Goal: Task Accomplishment & Management: Manage account settings

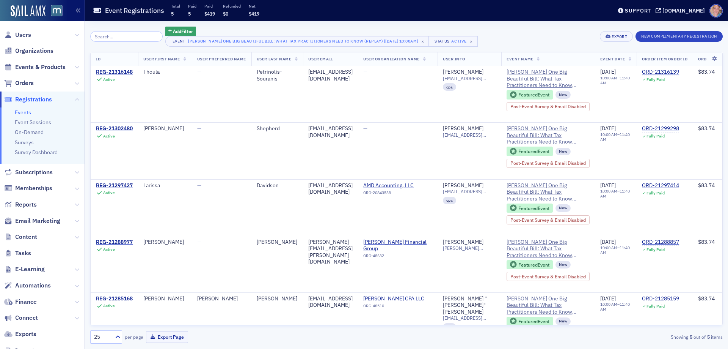
scroll to position [30, 0]
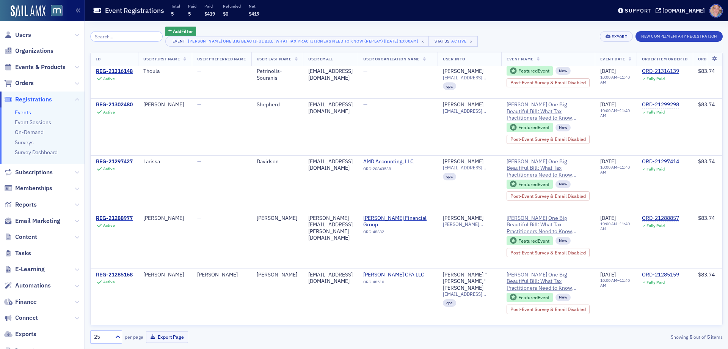
click at [38, 97] on span "Registrations" at bounding box center [33, 99] width 37 height 8
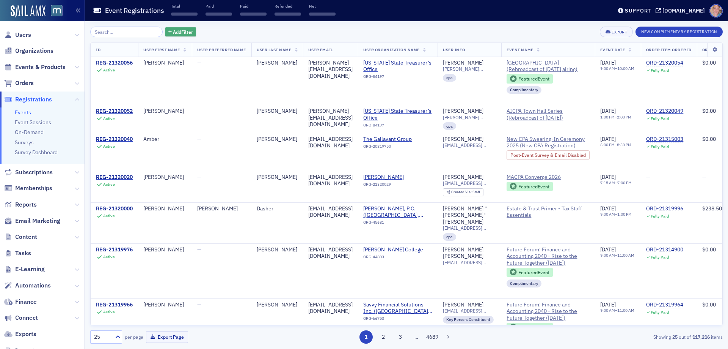
click at [176, 32] on span "Add Filter" at bounding box center [183, 31] width 20 height 7
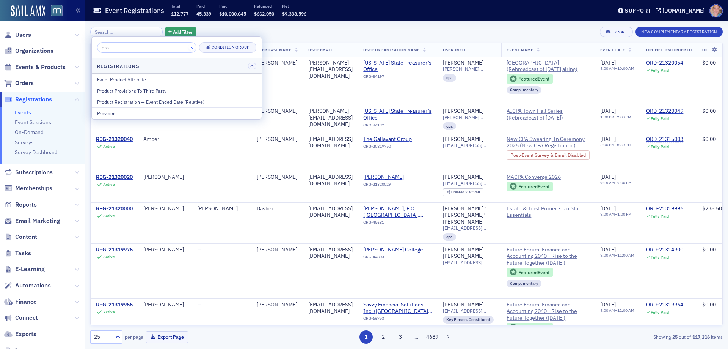
type input "pro"
click at [189, 48] on button "×" at bounding box center [192, 47] width 7 height 7
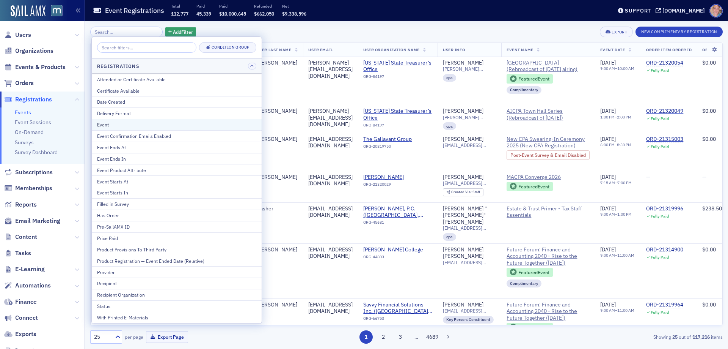
click at [118, 120] on button "Event" at bounding box center [177, 124] width 170 height 11
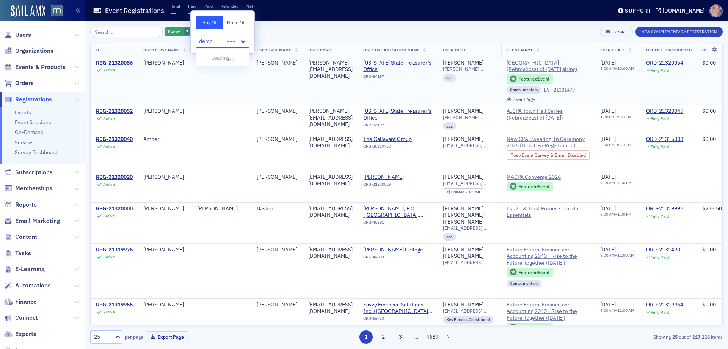
type input "demo"
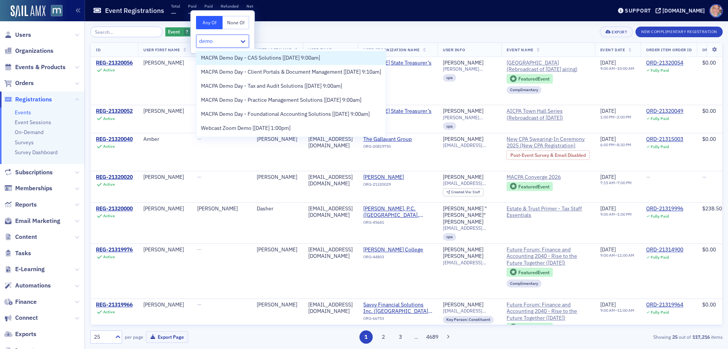
click at [305, 58] on span "MACPA Demo Day - CAS Solutions [[DATE] 9:00am]" at bounding box center [260, 58] width 119 height 8
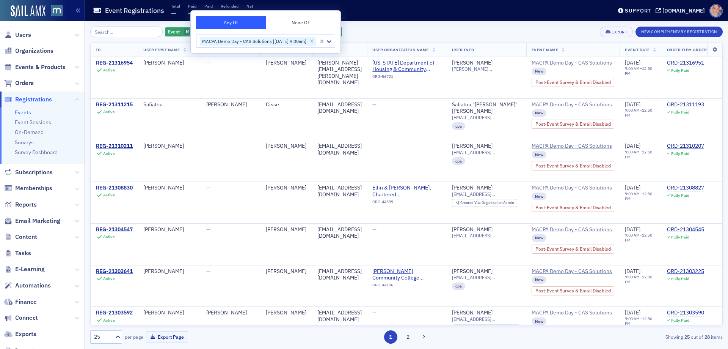
click at [521, 30] on div "Event MACPA Demo Day - CAS Solutions [[DATE] 9:00am] Add Filter Export New Comp…" at bounding box center [406, 32] width 633 height 11
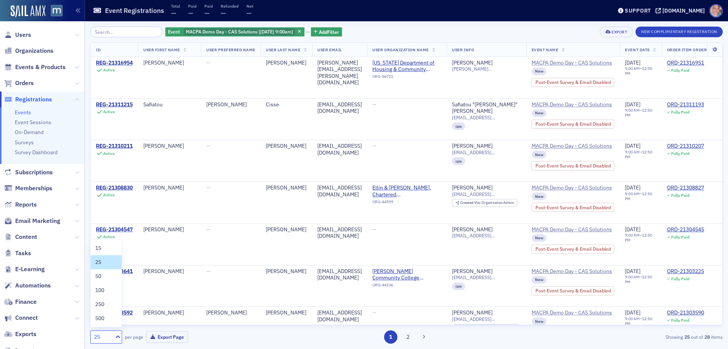
click at [108, 339] on div "25" at bounding box center [102, 337] width 17 height 8
click at [107, 276] on div "50" at bounding box center [106, 276] width 22 height 8
click at [709, 49] on icon at bounding box center [715, 49] width 16 height 5
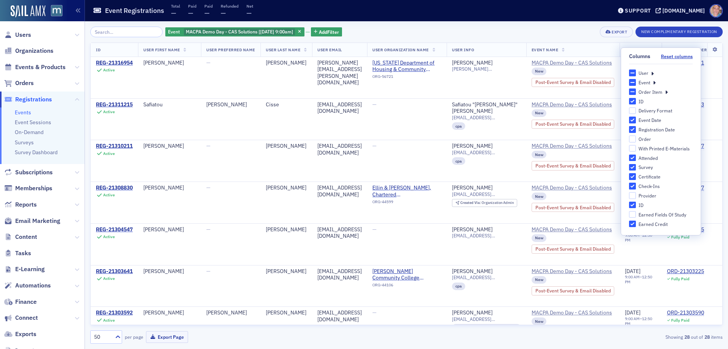
click at [653, 73] on icon at bounding box center [652, 72] width 3 height 7
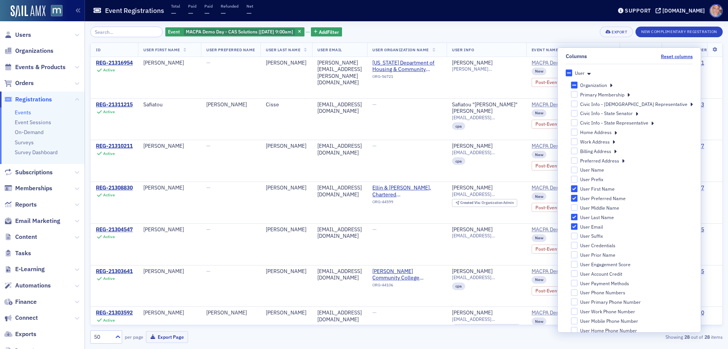
click at [613, 85] on icon at bounding box center [611, 85] width 3 height 7
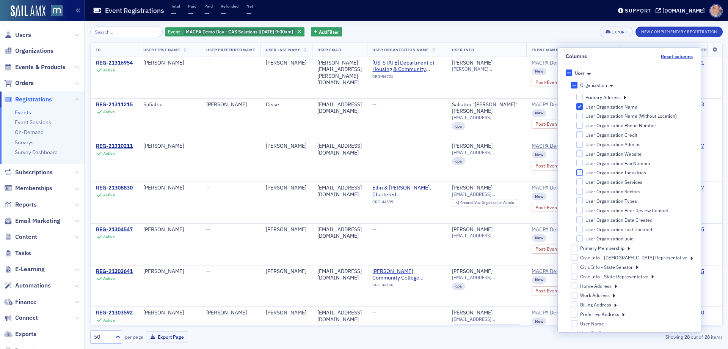
click at [583, 173] on input "User Organization Industries" at bounding box center [580, 172] width 7 height 7
checkbox input "true"
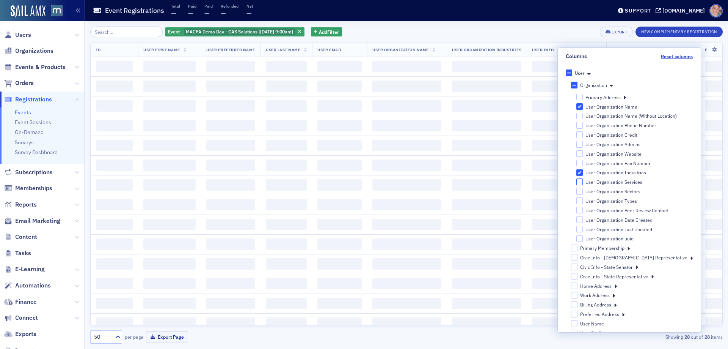
click at [583, 183] on input "User Organization Services" at bounding box center [580, 181] width 7 height 7
checkbox input "true"
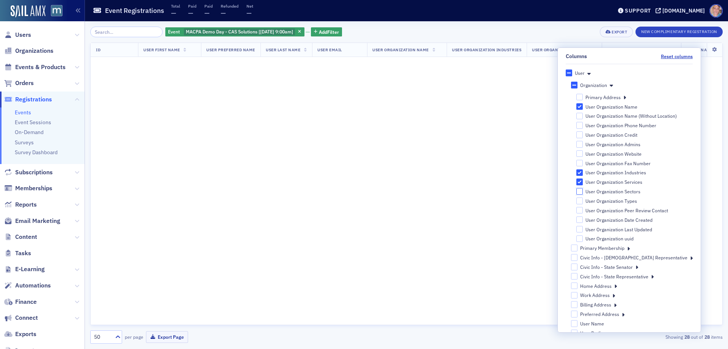
click at [583, 191] on input "User Organization Sectors" at bounding box center [580, 191] width 7 height 7
checkbox input "true"
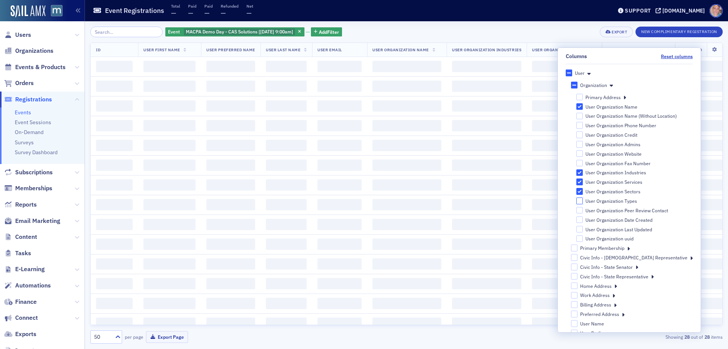
click at [583, 202] on input "User Organization Types" at bounding box center [580, 200] width 7 height 7
checkbox input "true"
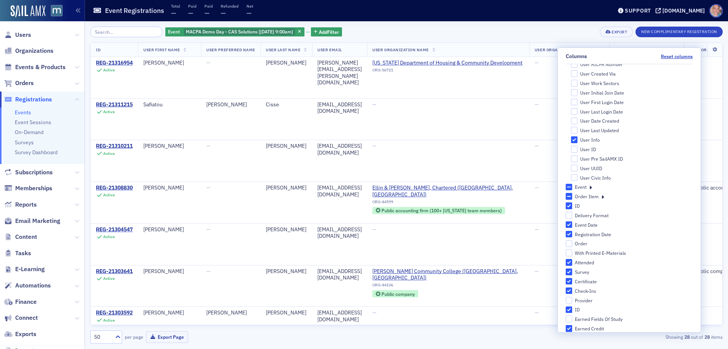
scroll to position [540, 0]
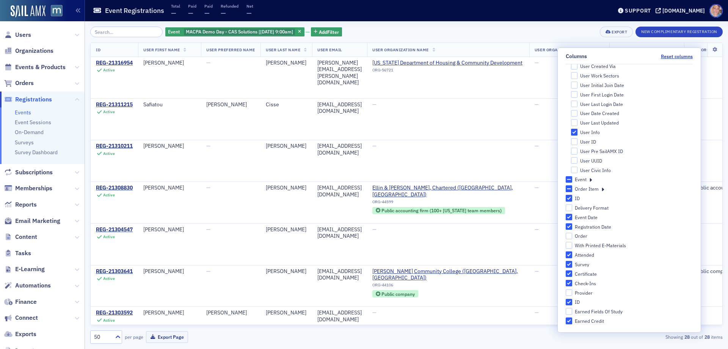
click at [495, 27] on div "Event MACPA Demo Day - CAS Solutions [[DATE] 9:00am] Add Filter Export New Comp…" at bounding box center [406, 32] width 633 height 11
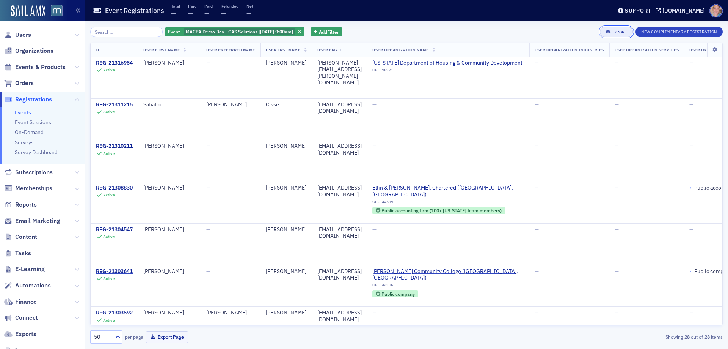
click at [615, 30] on div "Export" at bounding box center [620, 32] width 16 height 4
click at [595, 56] on button "Export All ( 28 Event Registrations )" at bounding box center [591, 57] width 82 height 12
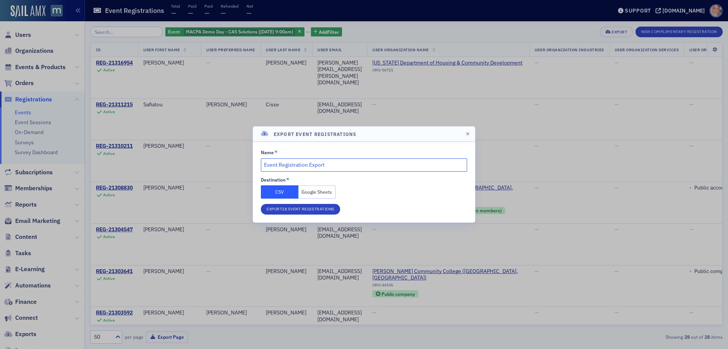
click at [320, 169] on input "Event Registration Export" at bounding box center [364, 164] width 206 height 13
click at [320, 166] on input "Event Registration Export" at bounding box center [364, 164] width 206 height 13
click at [309, 165] on input "Event Registration Export" at bounding box center [364, 164] width 206 height 13
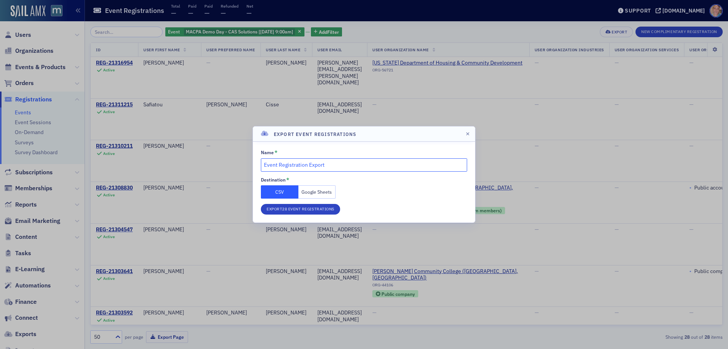
click at [309, 165] on input "Event Registration Export" at bounding box center [364, 164] width 206 height 13
type input "Sept. CAS Demo Day Registration List"
click at [313, 195] on button "Google Sheets" at bounding box center [317, 191] width 38 height 13
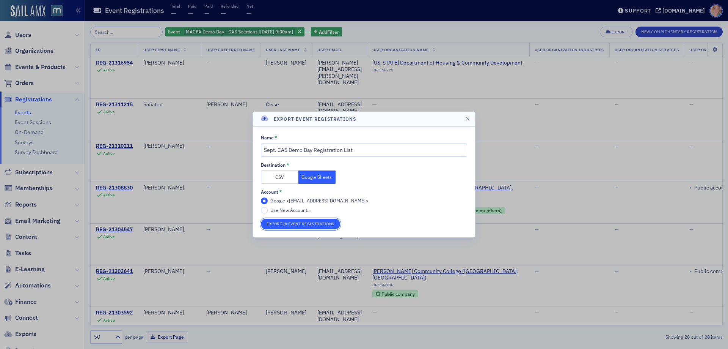
click at [298, 221] on button "Export 28 Event Registrations" at bounding box center [300, 223] width 79 height 11
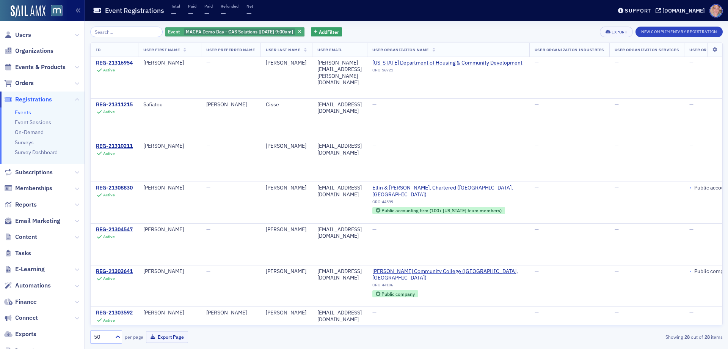
click at [230, 30] on span "MACPA Demo Day - CAS Solutions [[DATE] 9:00am]" at bounding box center [239, 31] width 107 height 6
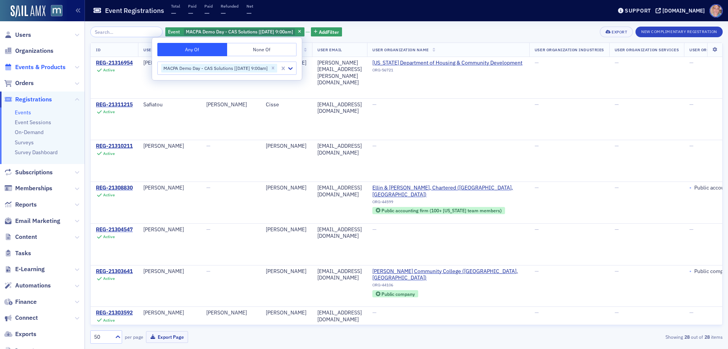
click at [35, 63] on span "Events & Products" at bounding box center [40, 67] width 50 height 8
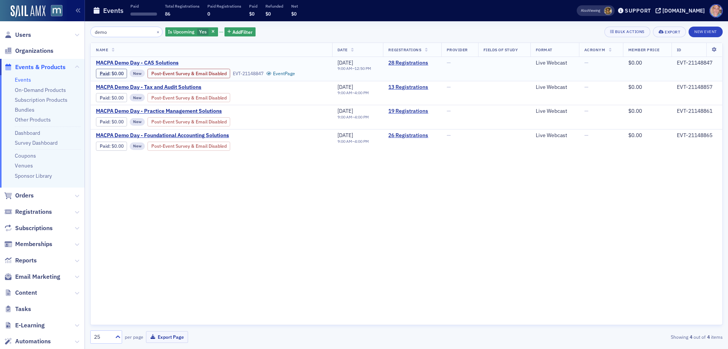
type input "demo"
click at [132, 63] on span "MACPA Demo Day - CAS Solutions" at bounding box center [159, 63] width 127 height 7
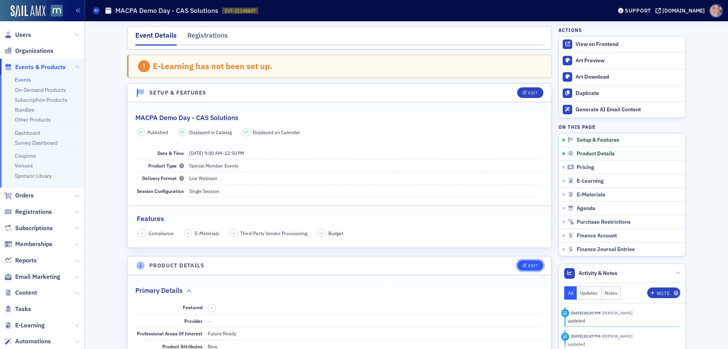
click at [523, 265] on icon "button" at bounding box center [525, 265] width 5 height 4
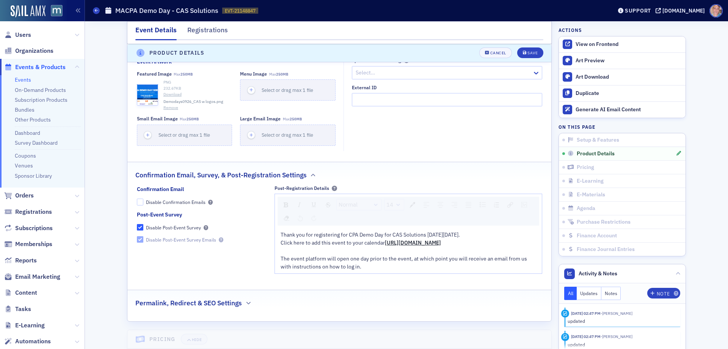
scroll to position [1046, 0]
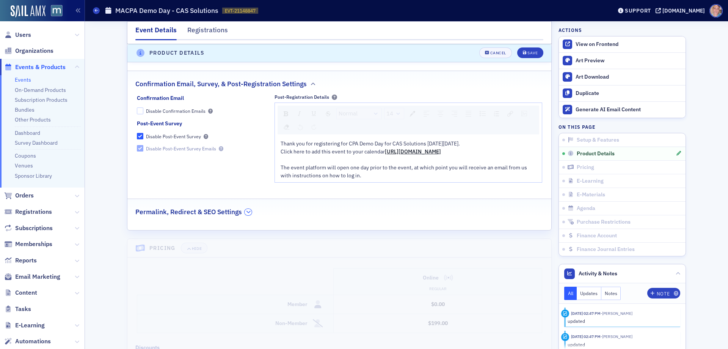
click at [246, 214] on icon "button" at bounding box center [248, 211] width 5 height 5
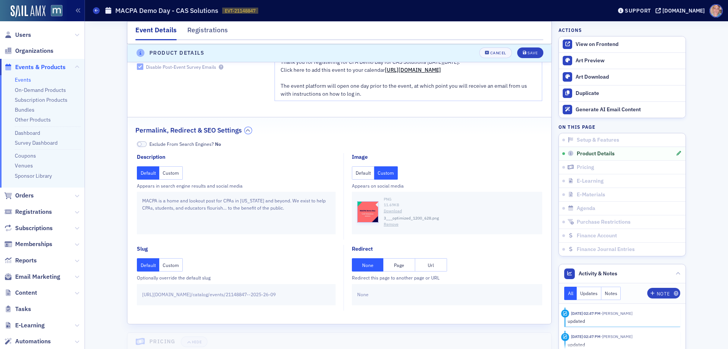
scroll to position [1198, 0]
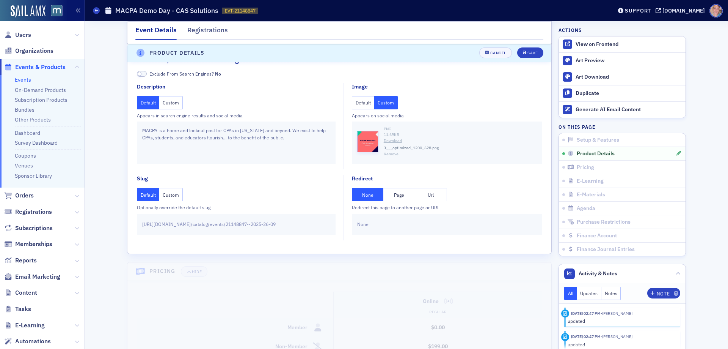
click at [434, 194] on button "Url" at bounding box center [431, 194] width 32 height 13
click at [387, 227] on input "text" at bounding box center [447, 223] width 180 height 13
paste input "[URL][DOMAIN_NAME][DATE]"
type input "[URL][DOMAIN_NAME][DATE]"
click at [528, 52] on div "Save" at bounding box center [533, 53] width 10 height 4
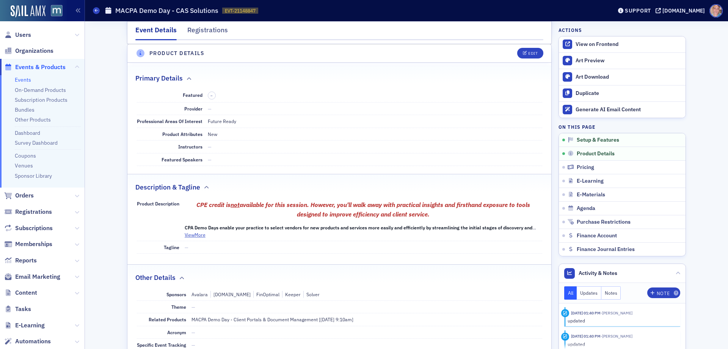
scroll to position [212, 0]
click at [23, 34] on span "Users" at bounding box center [23, 35] width 16 height 8
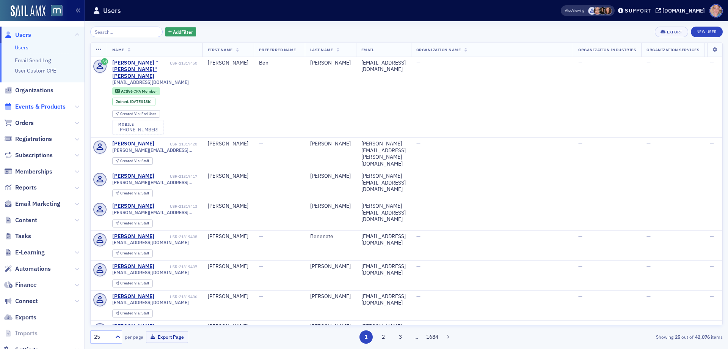
click at [35, 108] on span "Events & Products" at bounding box center [40, 106] width 50 height 8
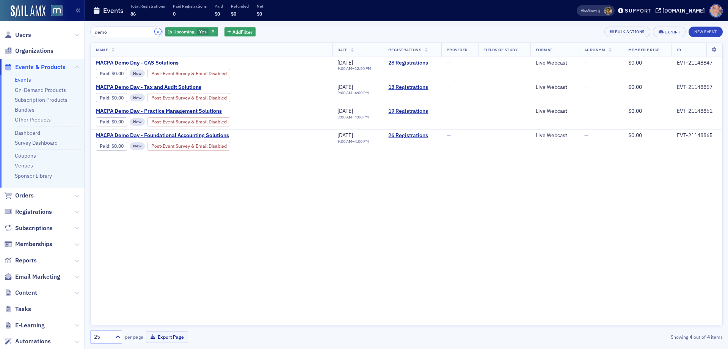
click at [155, 33] on button "×" at bounding box center [158, 31] width 7 height 7
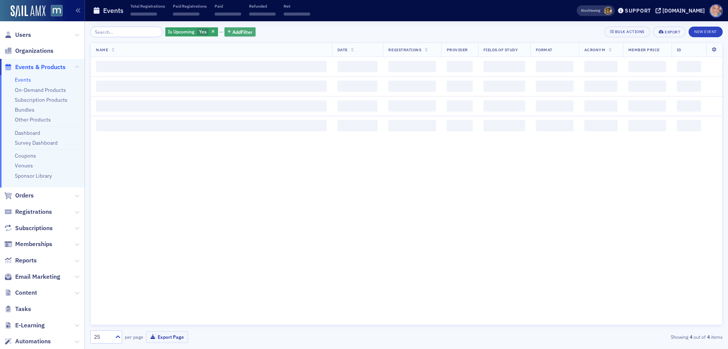
click at [236, 30] on span "Add Filter" at bounding box center [242, 31] width 20 height 7
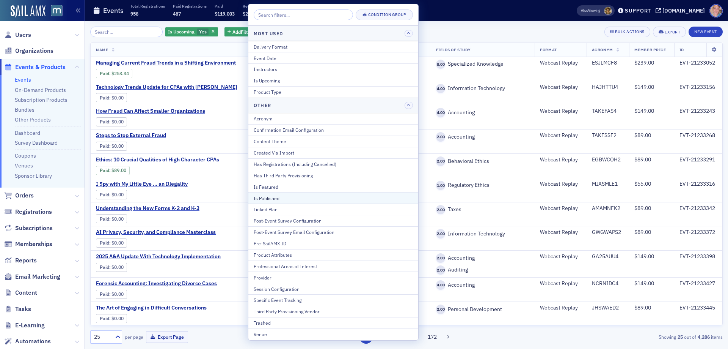
click at [287, 199] on div "Is Published" at bounding box center [333, 198] width 159 height 7
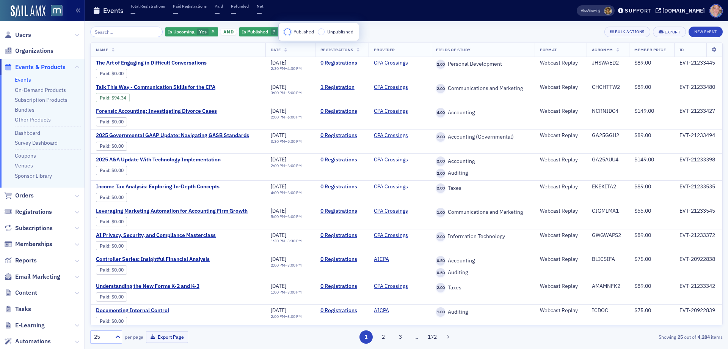
click at [288, 31] on input "Published" at bounding box center [287, 31] width 7 height 7
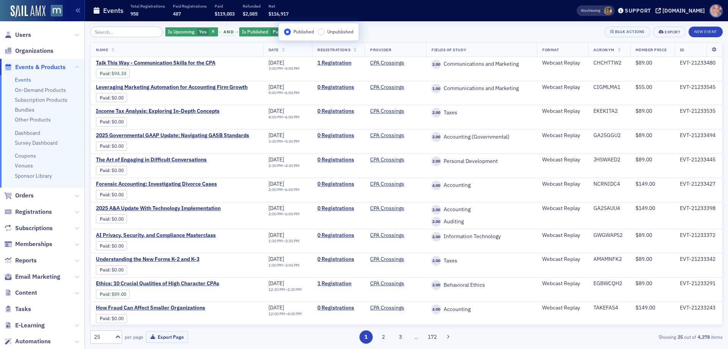
click at [410, 32] on div "Is Upcoming Yes and Is Published Published Add Filter Bulk Actions Export New E…" at bounding box center [406, 32] width 633 height 11
click at [326, 32] on span "Add Filter" at bounding box center [329, 31] width 20 height 7
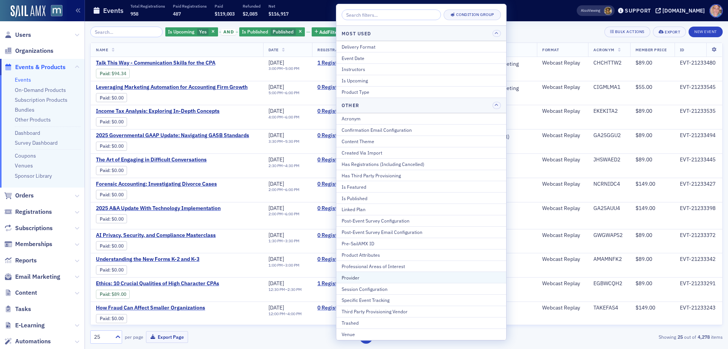
click at [371, 275] on div "Provider" at bounding box center [421, 277] width 159 height 7
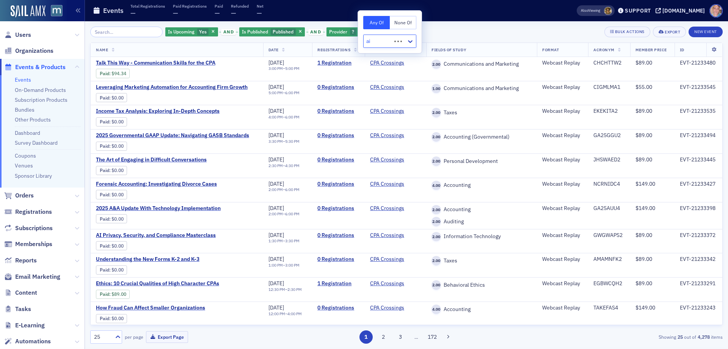
type input "aic"
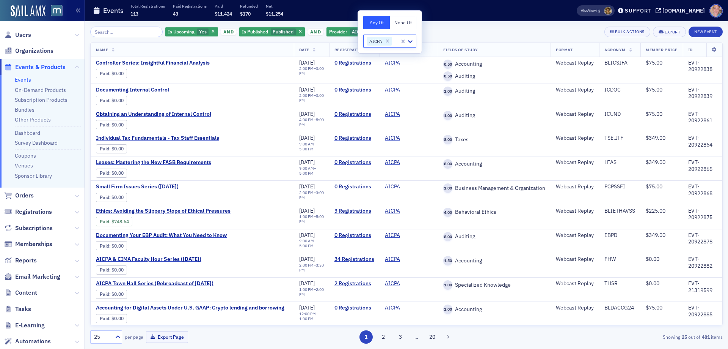
drag, startPoint x: 495, startPoint y: 35, endPoint x: 597, endPoint y: 3, distance: 106.8
click at [495, 33] on div "Is Upcoming Yes and Is Published Published and Provider AICPA Add Filter Bulk A…" at bounding box center [406, 32] width 633 height 11
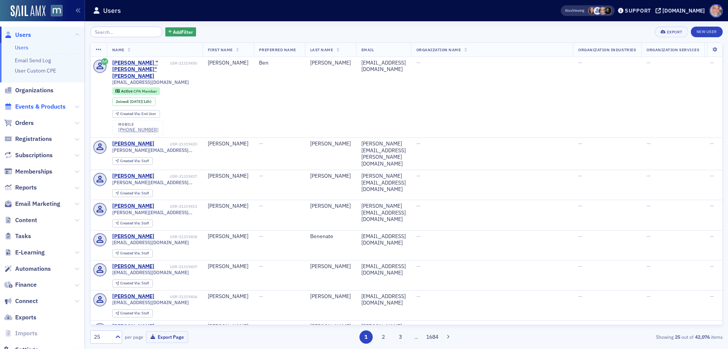
click at [37, 107] on span "Events & Products" at bounding box center [40, 106] width 50 height 8
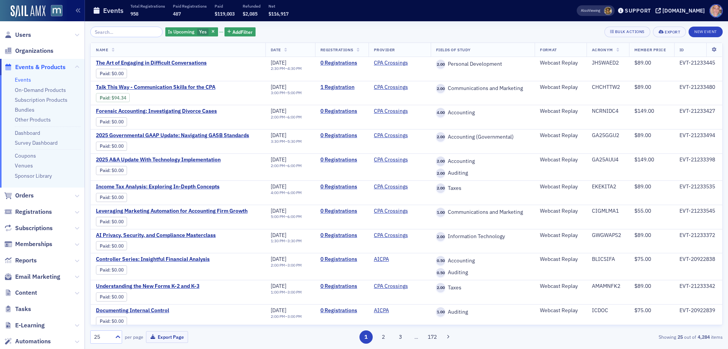
click at [337, 32] on div "Is Upcoming Yes Add Filter Bulk Actions Export New Event" at bounding box center [406, 32] width 633 height 11
click at [692, 9] on div "[DOMAIN_NAME]" at bounding box center [684, 10] width 42 height 7
click at [136, 36] on input "search" at bounding box center [126, 32] width 72 height 11
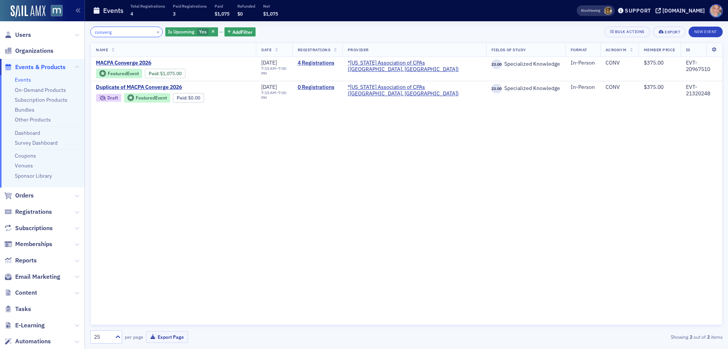
type input "converg"
click at [24, 34] on span "Users" at bounding box center [23, 35] width 16 height 8
click at [21, 31] on div "Users Organizations Events & Products Events On-Demand Products Subscription Pr…" at bounding box center [364, 174] width 728 height 349
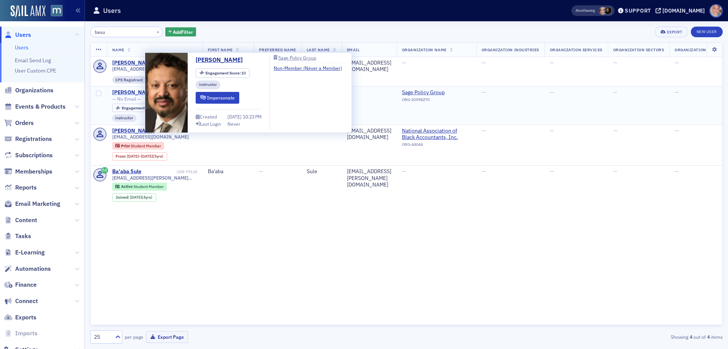
type input "basu"
click at [124, 92] on div "Anirban Basu" at bounding box center [133, 92] width 42 height 7
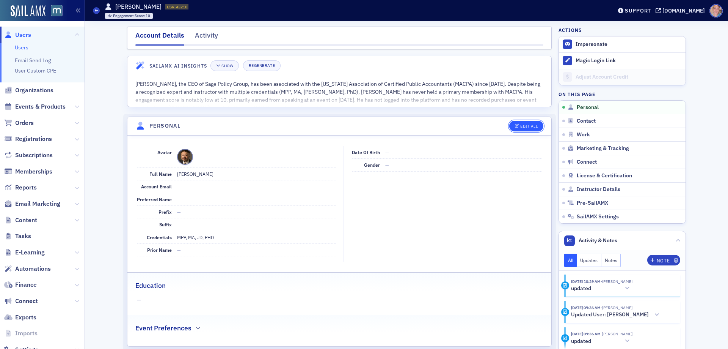
click at [521, 128] on div "Edit All" at bounding box center [528, 126] width 17 height 4
select select "US"
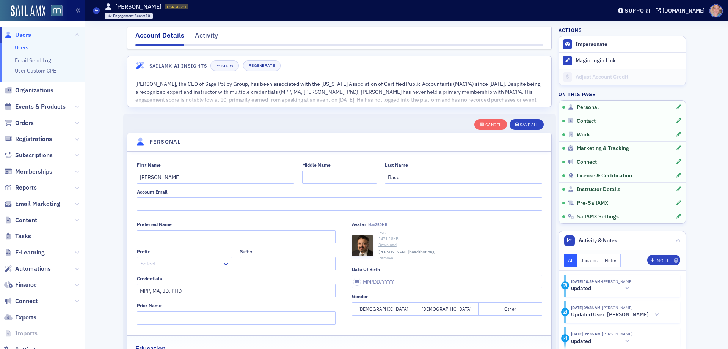
scroll to position [88, 0]
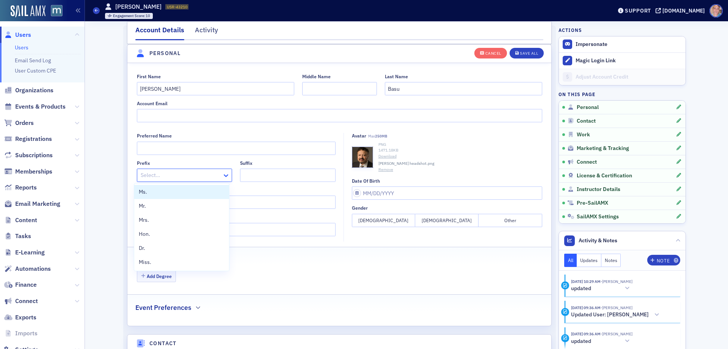
click at [223, 174] on icon at bounding box center [226, 175] width 8 height 8
click at [189, 246] on div "Dr." at bounding box center [182, 248] width 86 height 8
click at [526, 52] on div "Save All" at bounding box center [529, 53] width 18 height 4
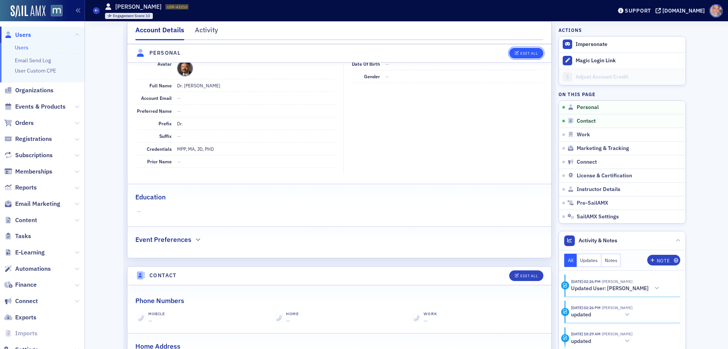
click at [525, 50] on button "Edit All" at bounding box center [526, 53] width 34 height 11
select select "US"
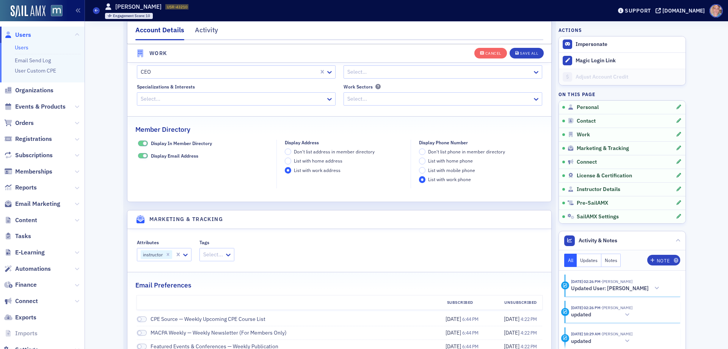
scroll to position [733, 0]
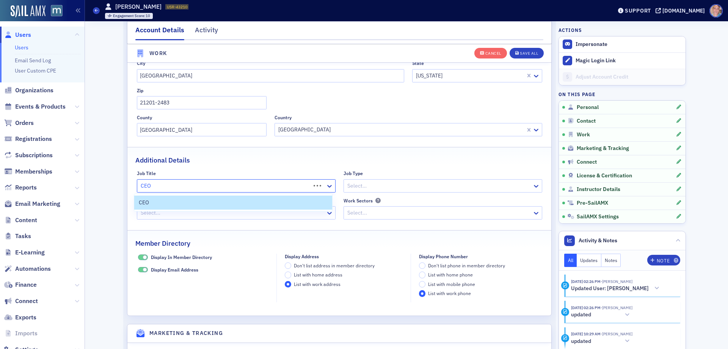
click at [215, 191] on div "CEO" at bounding box center [236, 185] width 199 height 13
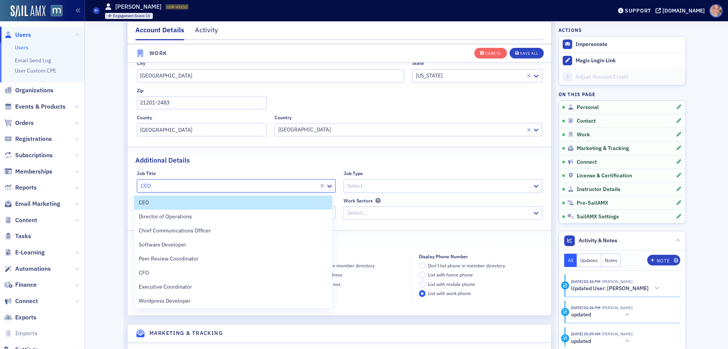
click at [215, 156] on div "Additional Details" at bounding box center [339, 156] width 408 height 18
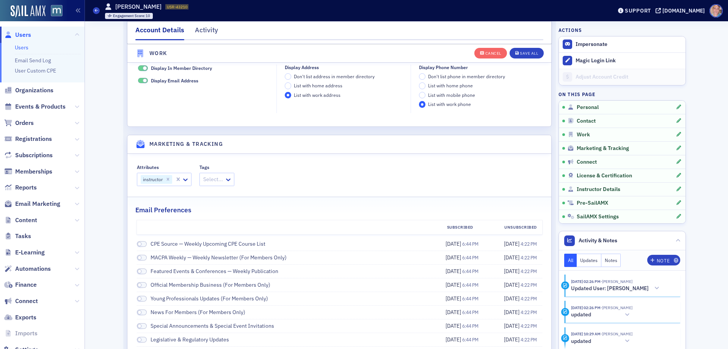
scroll to position [923, 0]
click at [526, 54] on div "Save All" at bounding box center [529, 53] width 18 height 4
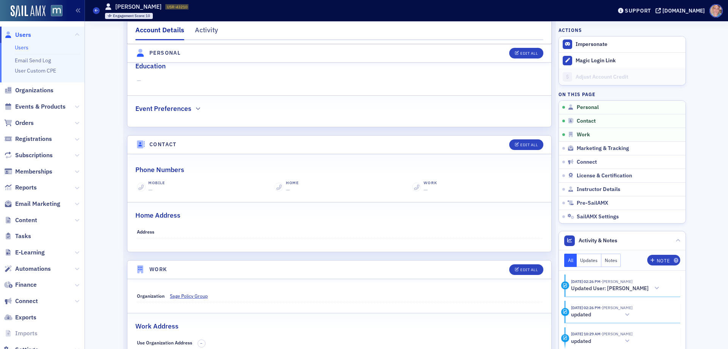
scroll to position [164, 0]
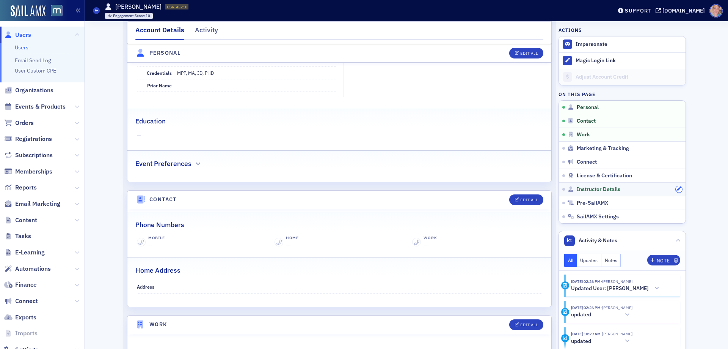
click at [676, 192] on button "button" at bounding box center [679, 189] width 7 height 7
select select "US"
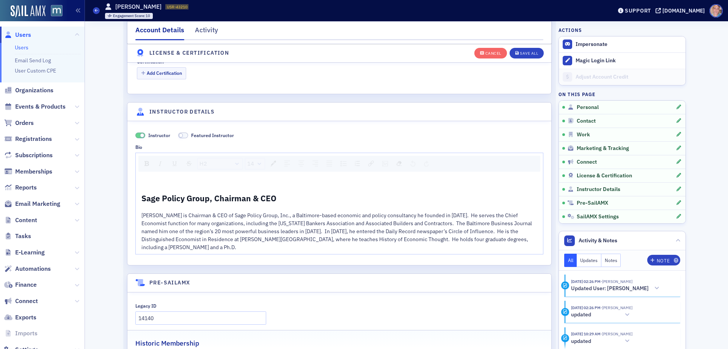
scroll to position [1532, 0]
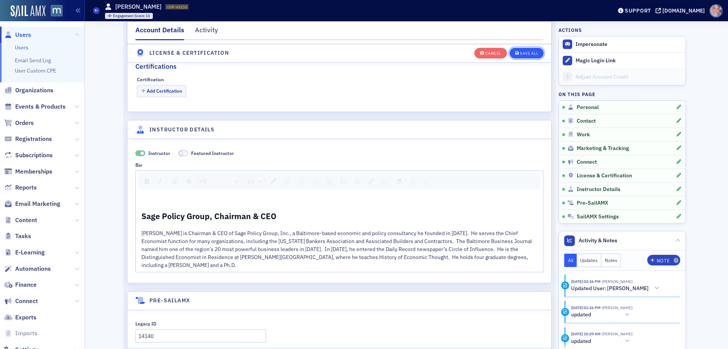
click at [531, 51] on div "Save All" at bounding box center [529, 53] width 18 height 4
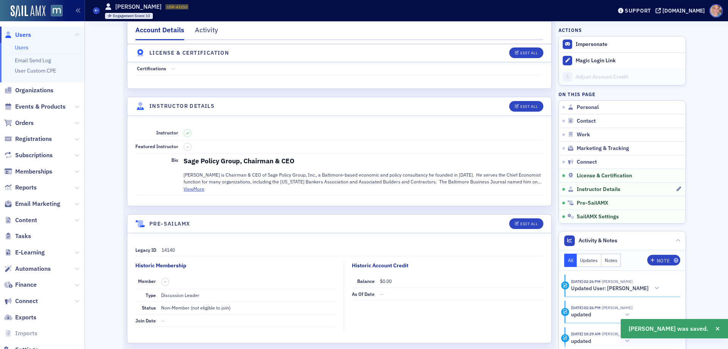
scroll to position [1255, 0]
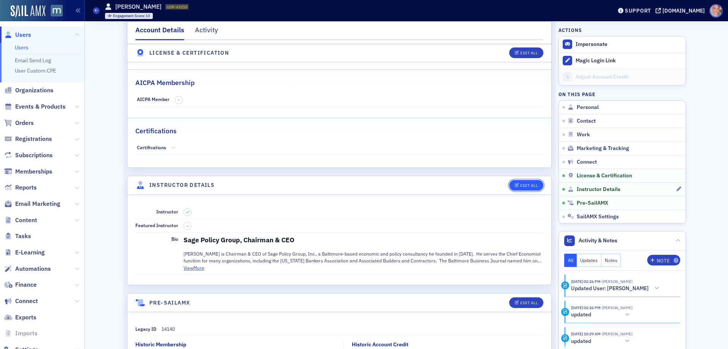
click at [524, 183] on div "Edit All" at bounding box center [528, 185] width 17 height 4
select select "US"
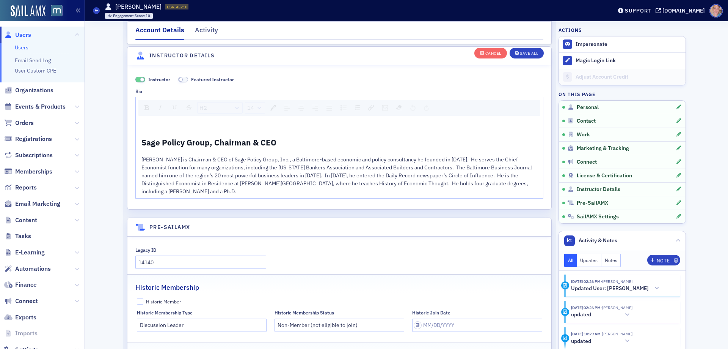
scroll to position [1607, 0]
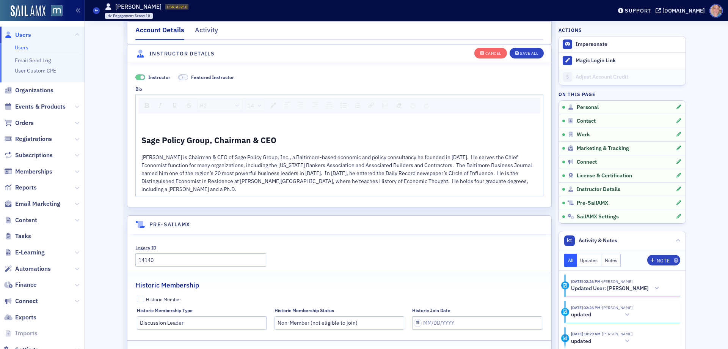
click at [181, 79] on span at bounding box center [183, 77] width 10 height 6
click at [183, 78] on span at bounding box center [185, 77] width 4 height 4
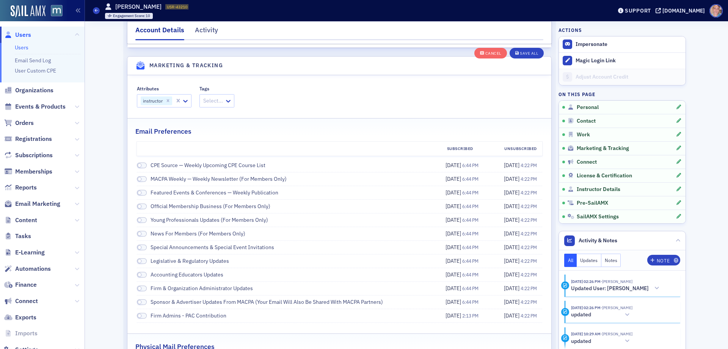
scroll to position [925, 0]
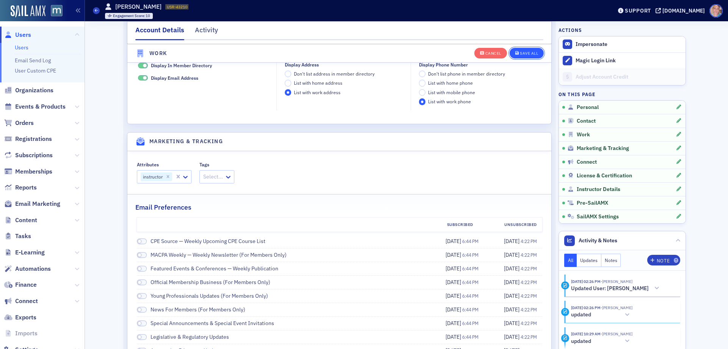
click at [525, 49] on button "Save All" at bounding box center [527, 52] width 34 height 11
